Goal: Information Seeking & Learning: Learn about a topic

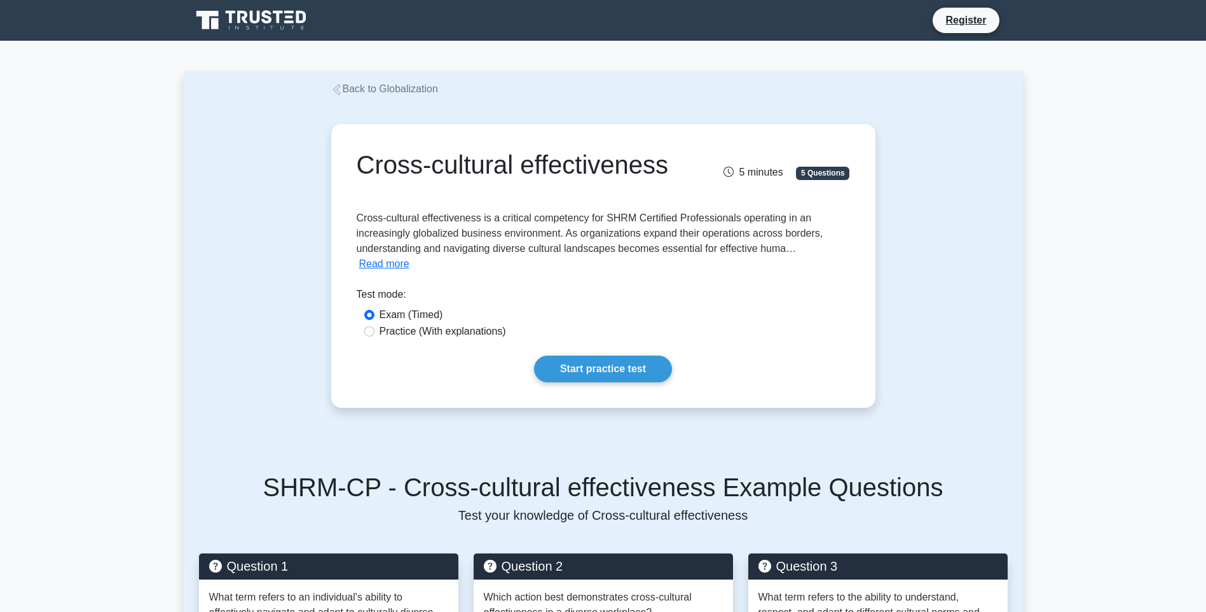
click at [450, 324] on label "Practice (With explanations)" at bounding box center [443, 331] width 127 height 15
click at [375, 326] on input "Practice (With explanations)" at bounding box center [369, 331] width 10 height 10
radio input "true"
click at [612, 355] on link "Start practice test" at bounding box center [603, 368] width 138 height 27
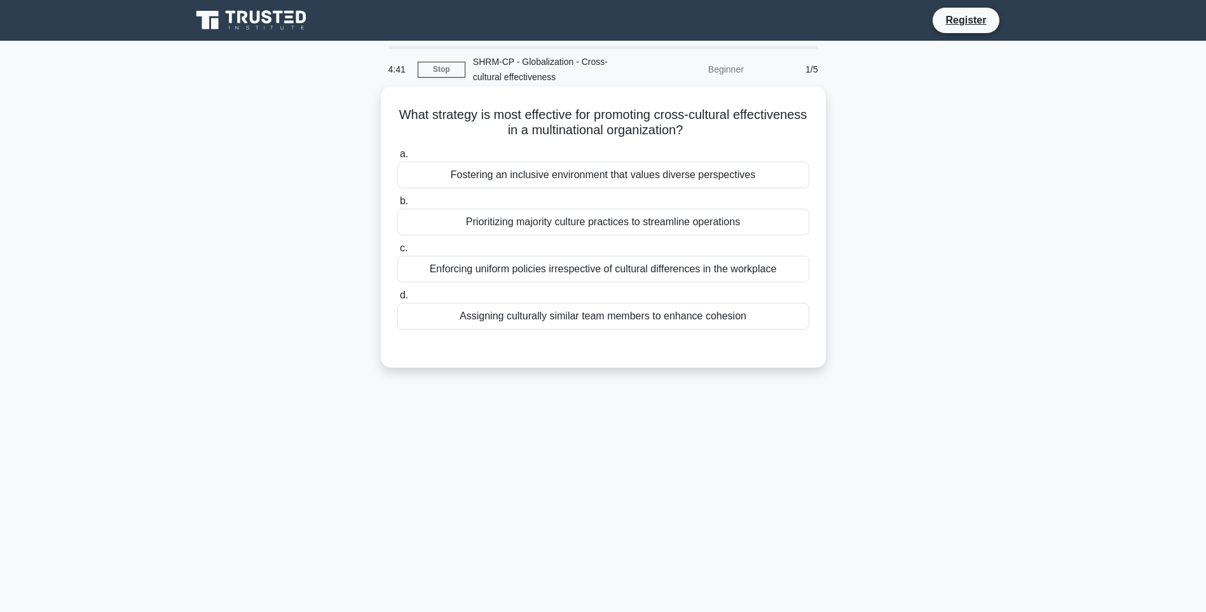
click at [598, 266] on div "Enforcing uniform policies irrespective of cultural differences in the workplace" at bounding box center [603, 269] width 412 height 27
click at [397, 252] on input "c. Enforcing uniform policies irrespective of cultural differences in the workp…" at bounding box center [397, 248] width 0 height 8
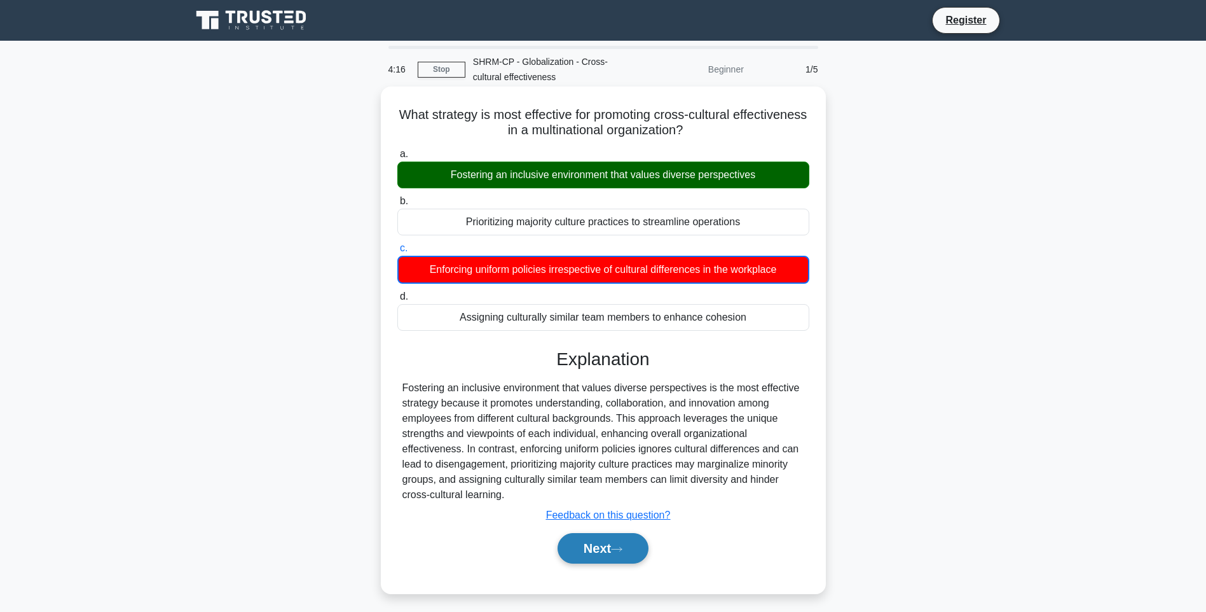
click at [604, 546] on button "Next" at bounding box center [603, 548] width 91 height 31
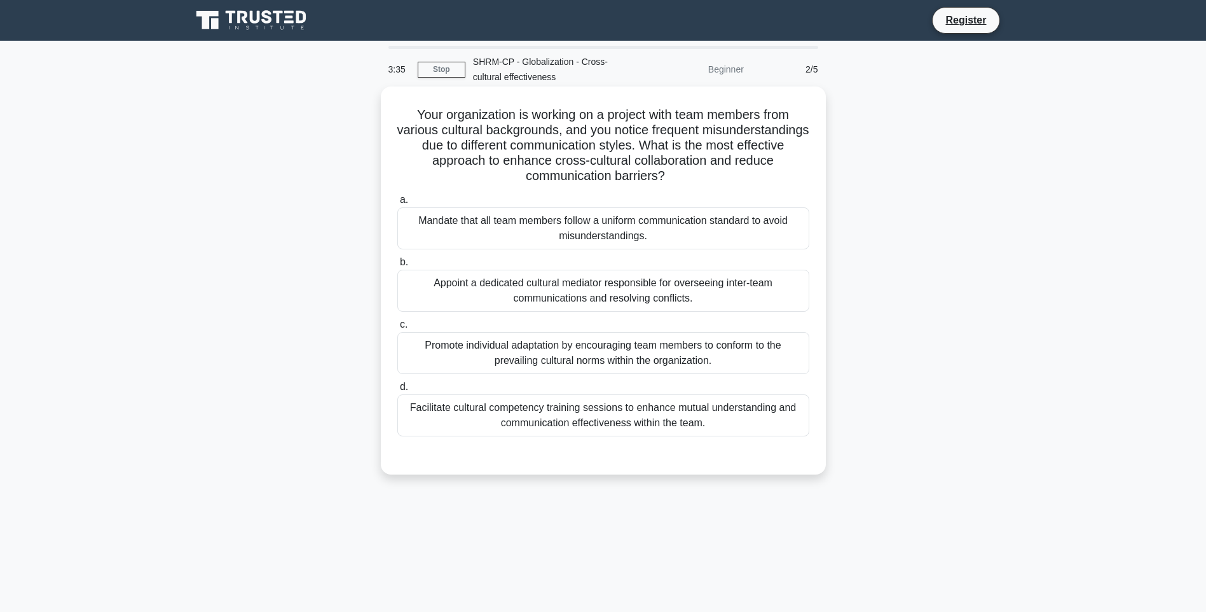
click at [617, 429] on div "Facilitate cultural competency training sessions to enhance mutual understandin…" at bounding box center [603, 415] width 412 height 42
click at [397, 391] on input "d. Facilitate cultural competency training sessions to enhance mutual understan…" at bounding box center [397, 387] width 0 height 8
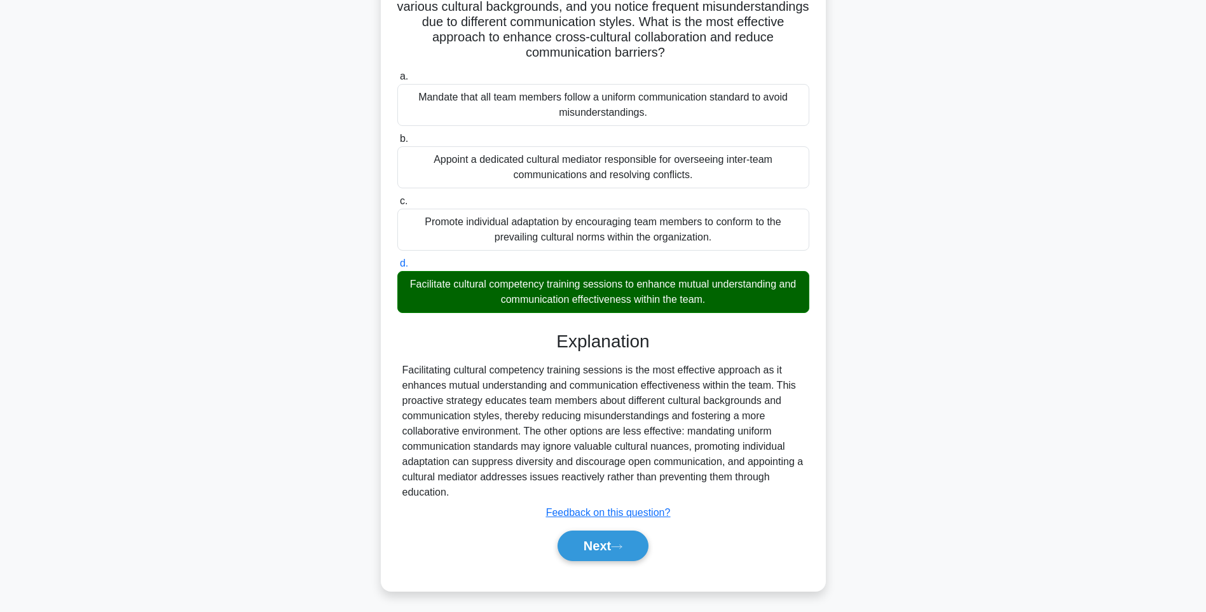
scroll to position [127, 0]
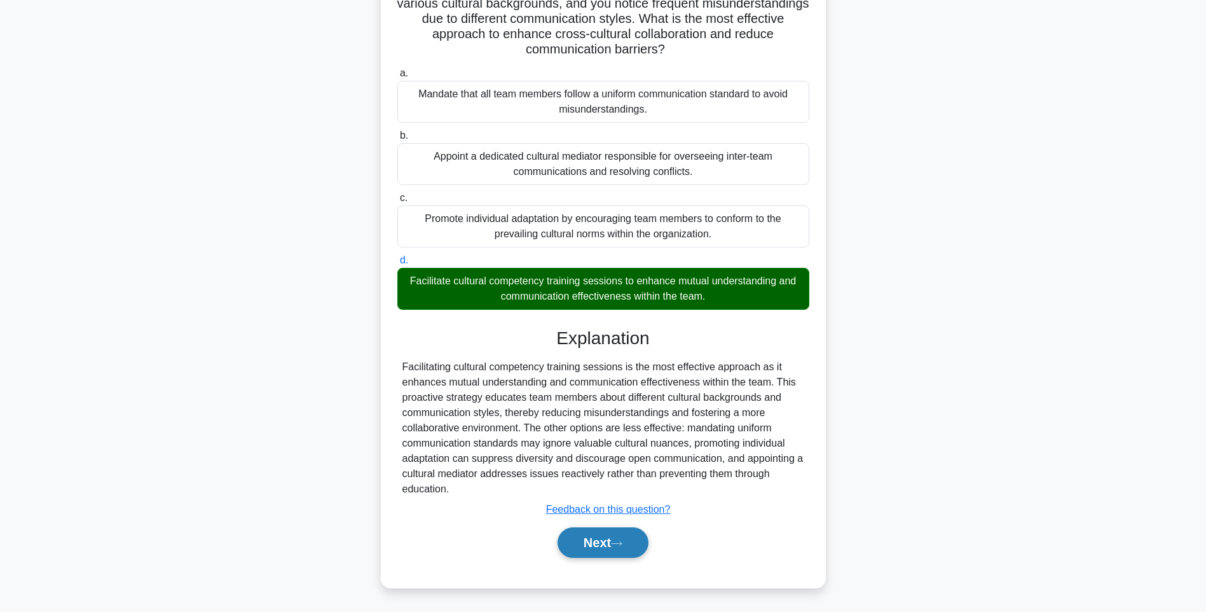
click at [572, 539] on button "Next" at bounding box center [603, 542] width 91 height 31
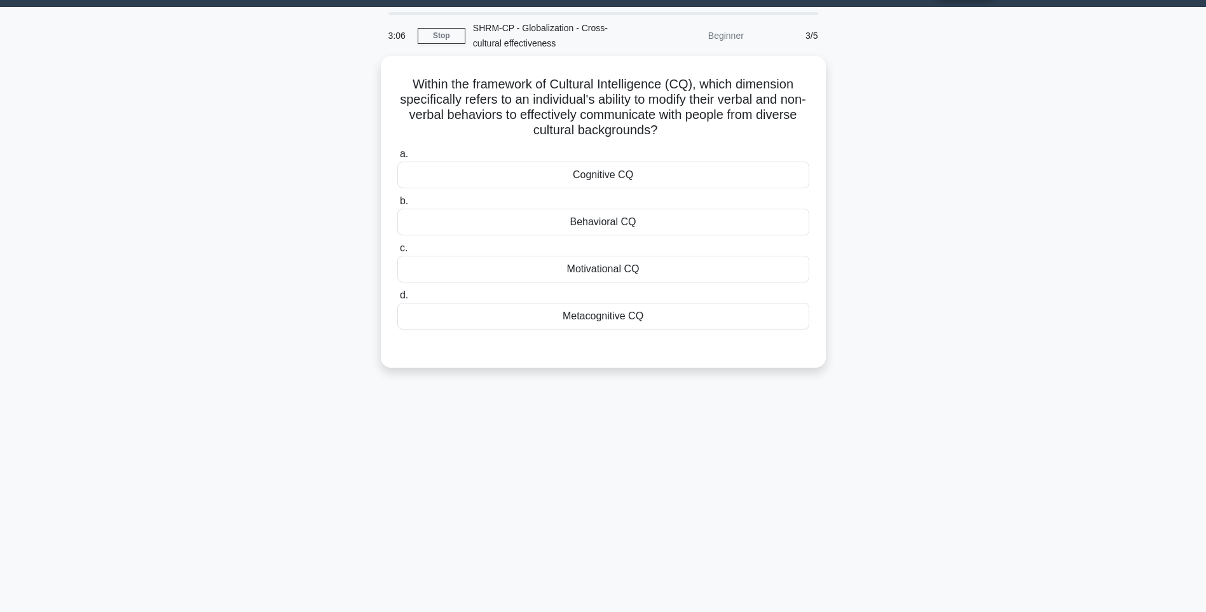
scroll to position [11, 0]
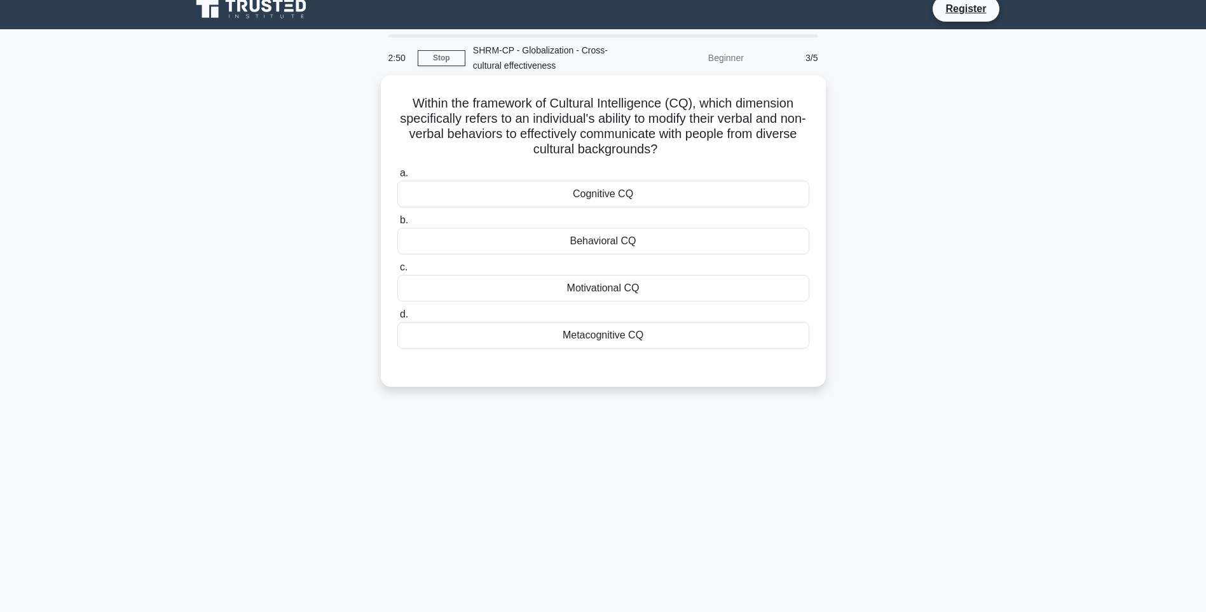
click at [618, 340] on div "Metacognitive CQ" at bounding box center [603, 335] width 412 height 27
click at [397, 319] on input "d. Metacognitive CQ" at bounding box center [397, 314] width 0 height 8
